Goal: Information Seeking & Learning: Check status

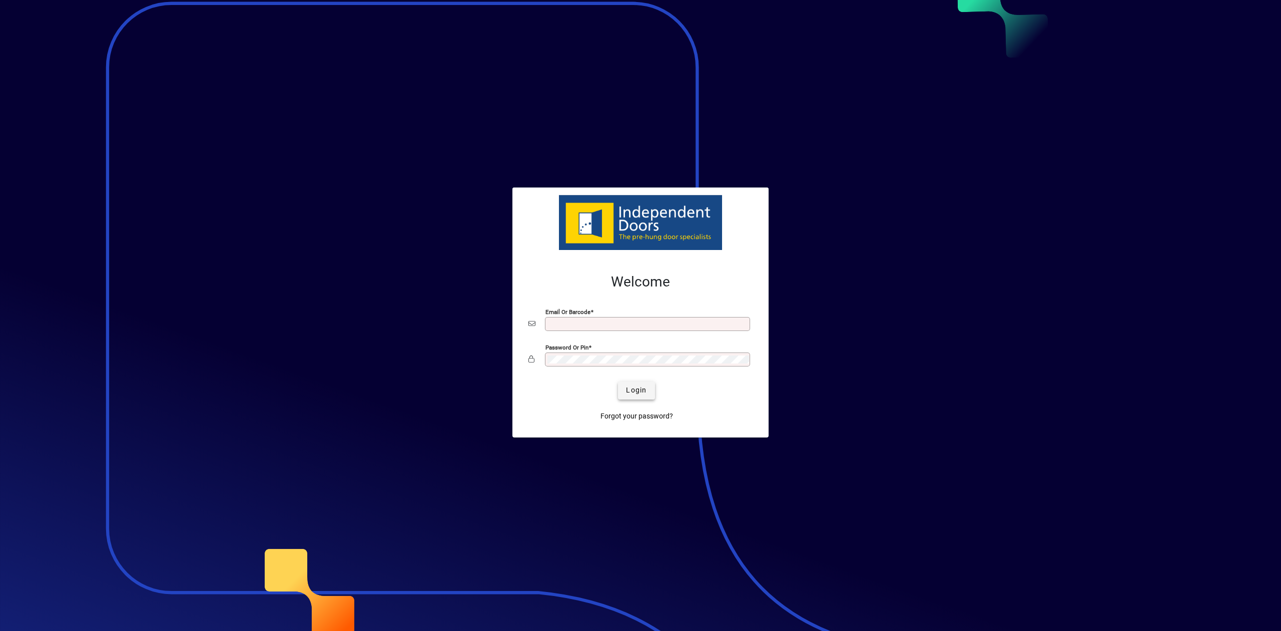
type input "**********"
click at [648, 393] on span "submit" at bounding box center [636, 391] width 37 height 24
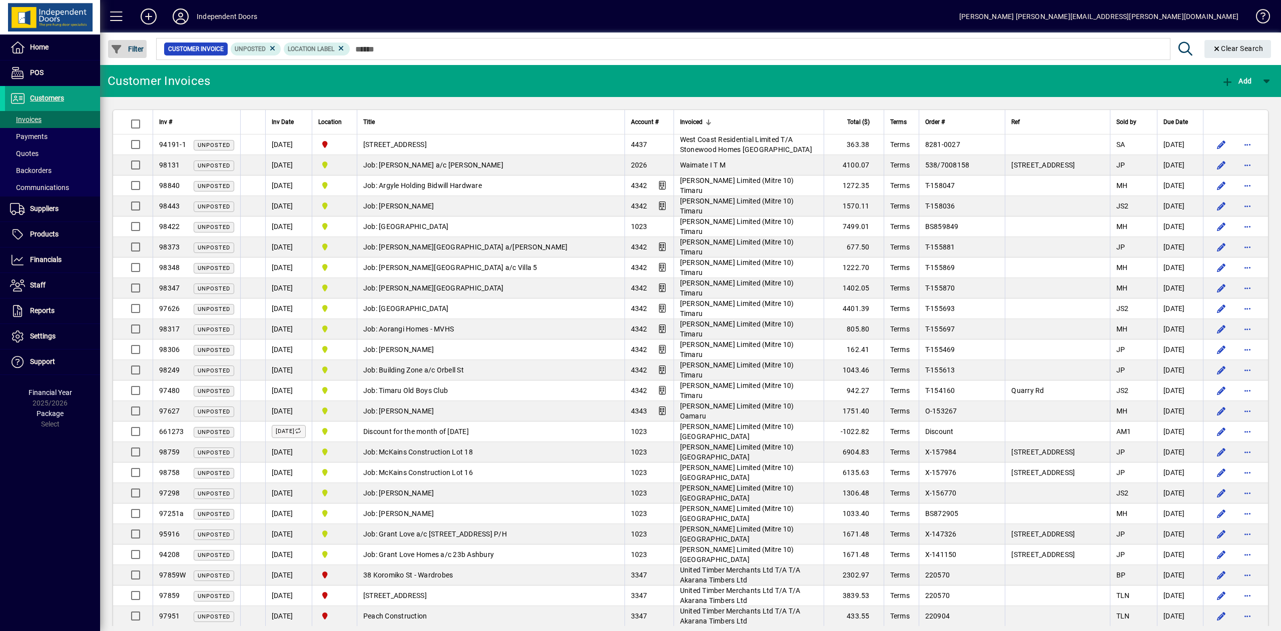
click at [131, 50] on span "Filter" at bounding box center [128, 49] width 34 height 8
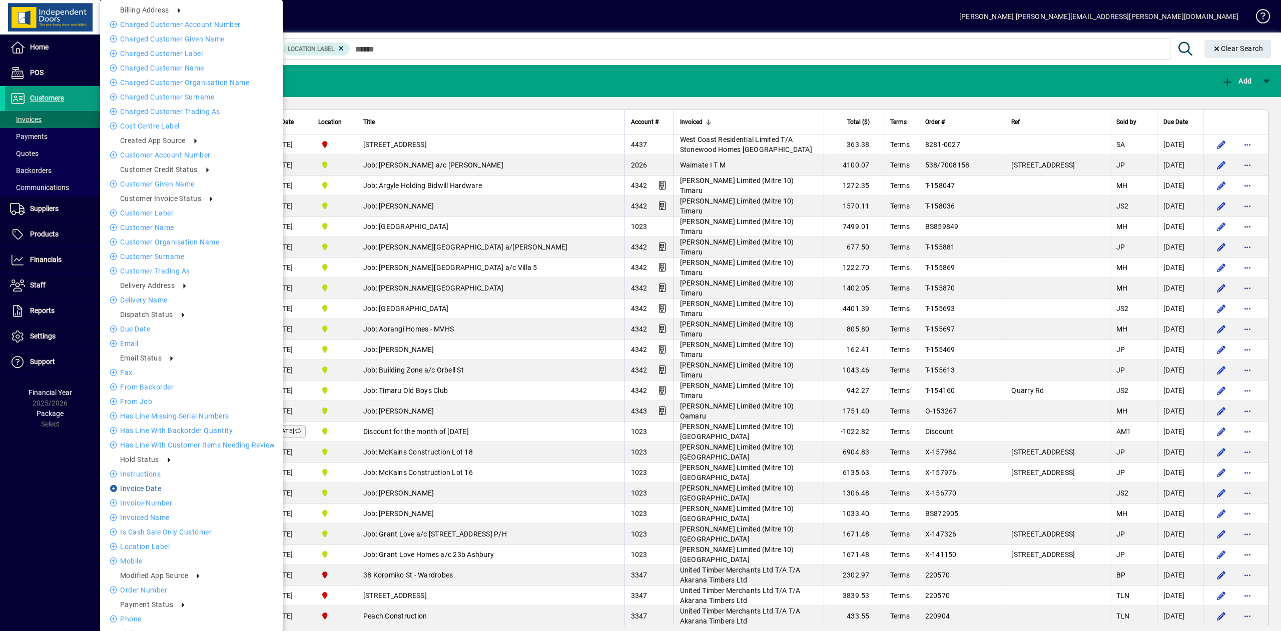
click at [153, 485] on li "Invoice date" at bounding box center [191, 489] width 183 height 12
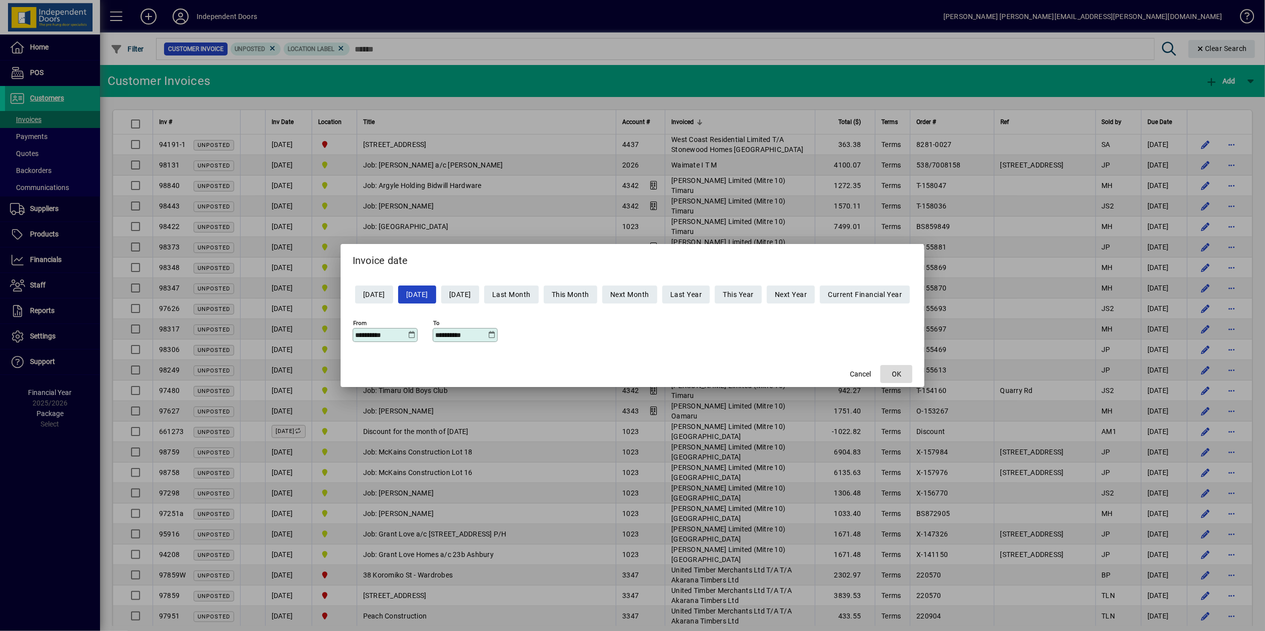
click at [902, 372] on span "OK" at bounding box center [897, 374] width 10 height 11
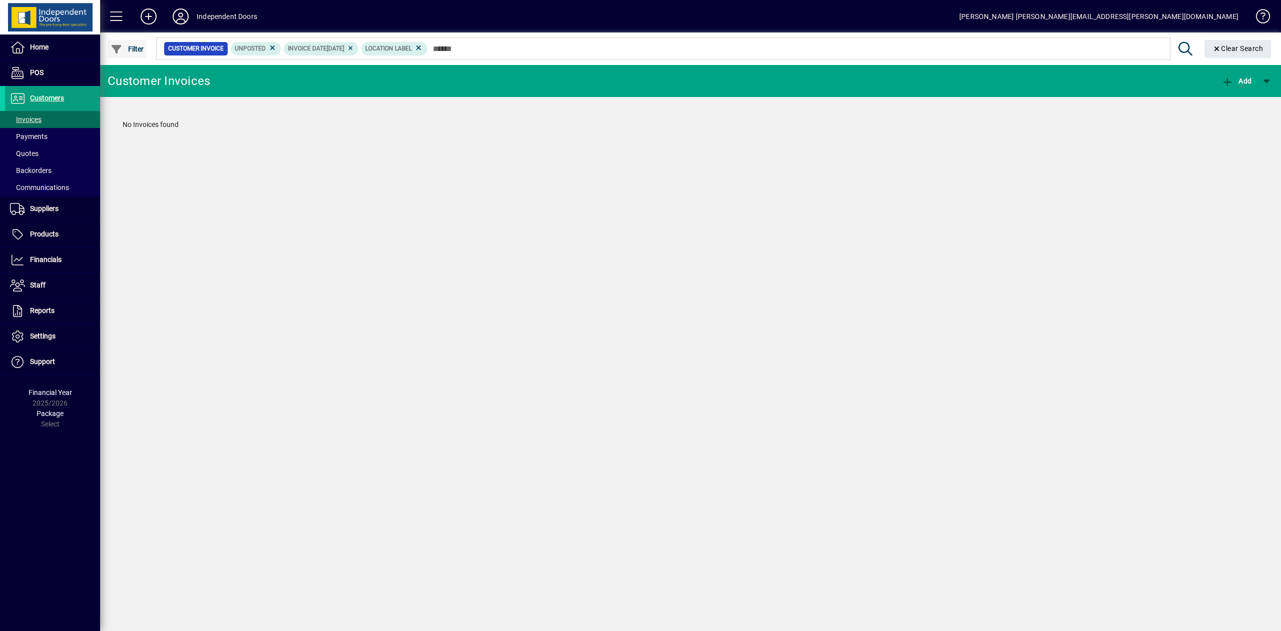
click at [137, 54] on span "button" at bounding box center [127, 49] width 39 height 24
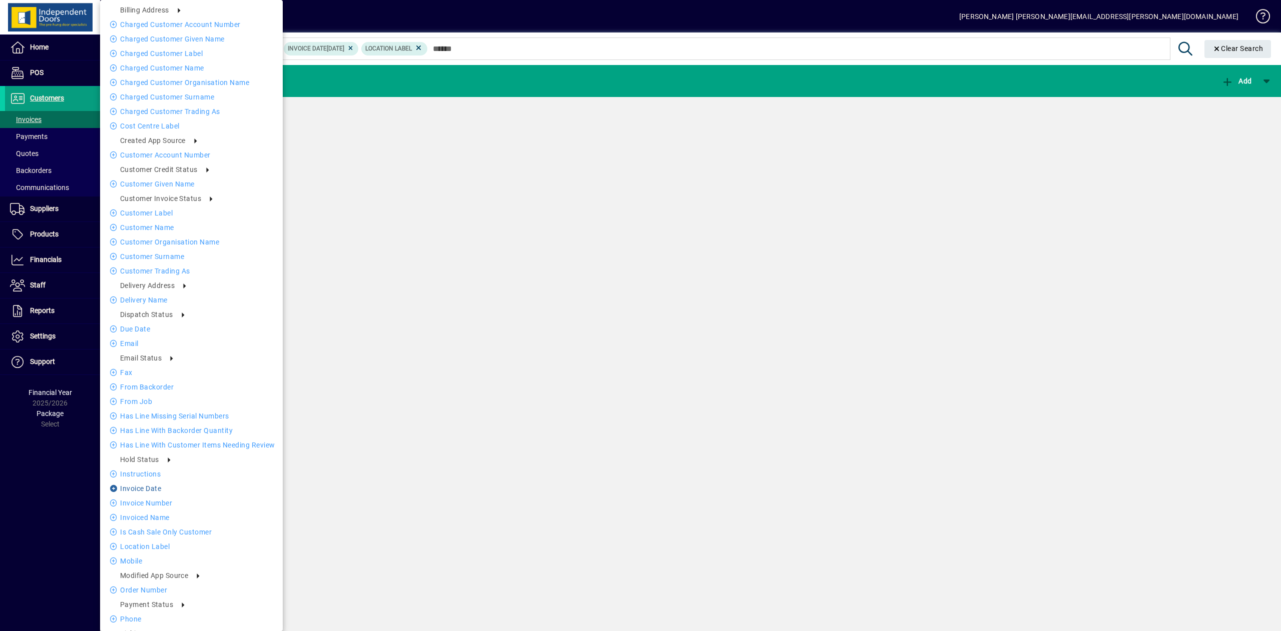
click at [148, 491] on li "Invoice date" at bounding box center [191, 489] width 183 height 12
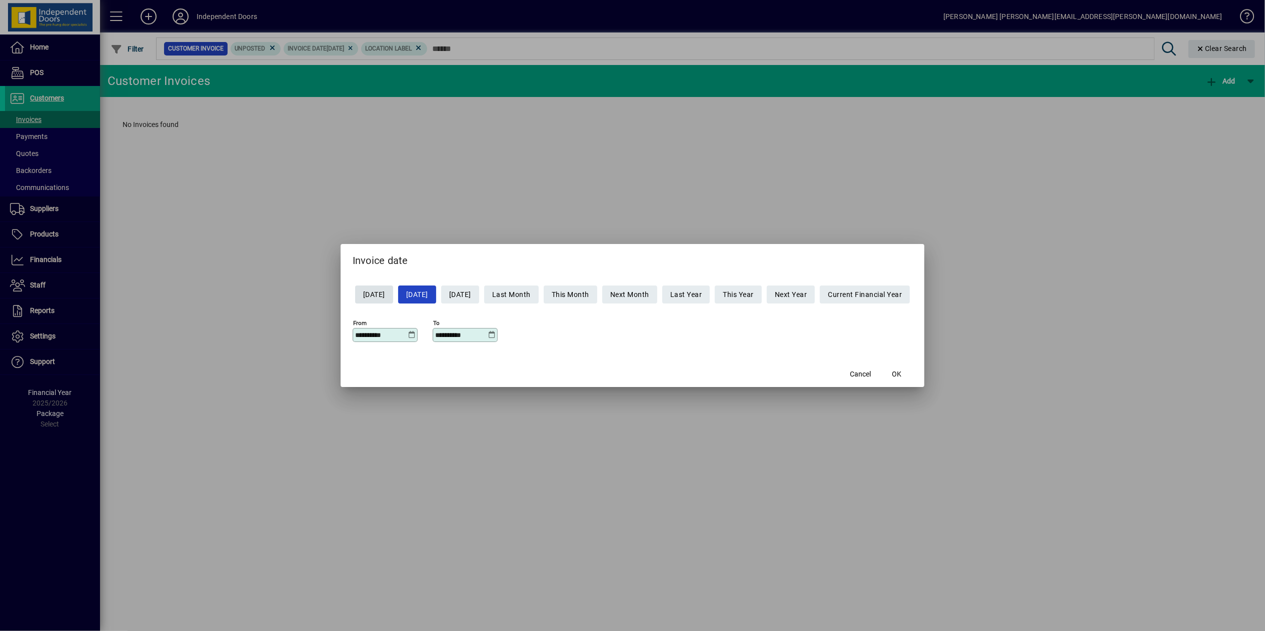
click at [363, 296] on span "Yesterday" at bounding box center [374, 295] width 22 height 17
type input "**********"
click at [902, 378] on span "OK" at bounding box center [897, 374] width 10 height 11
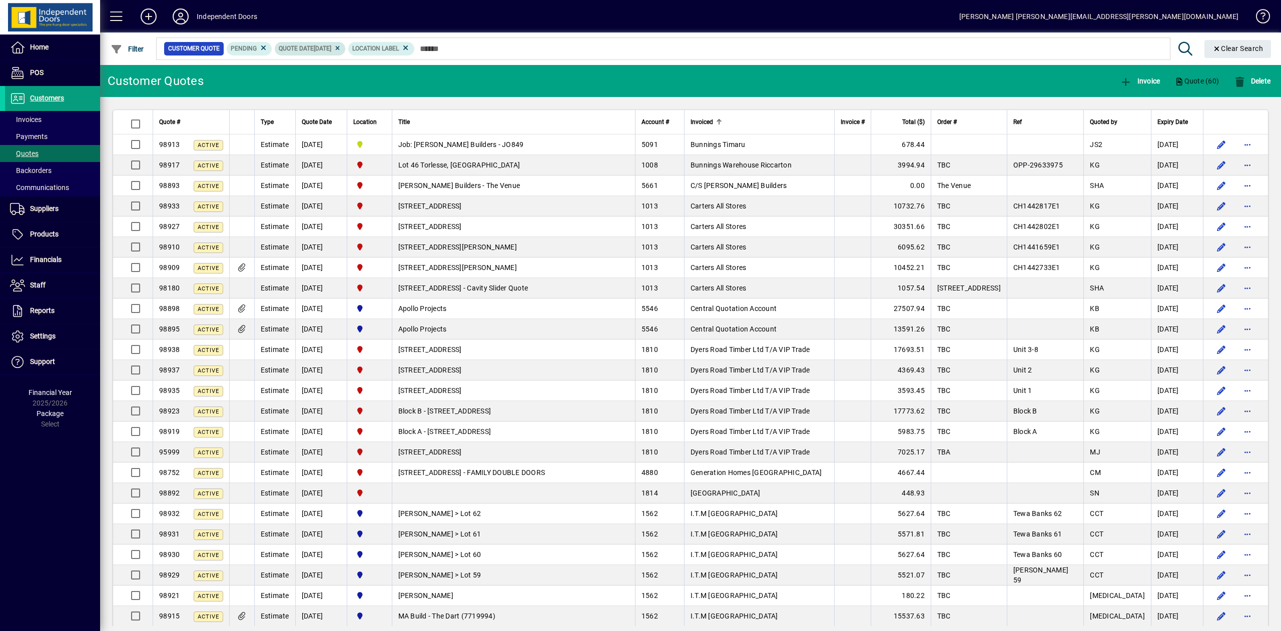
click at [341, 45] on span "Quote date 07/10/2025" at bounding box center [310, 49] width 63 height 10
